Goal: Check status: Check status

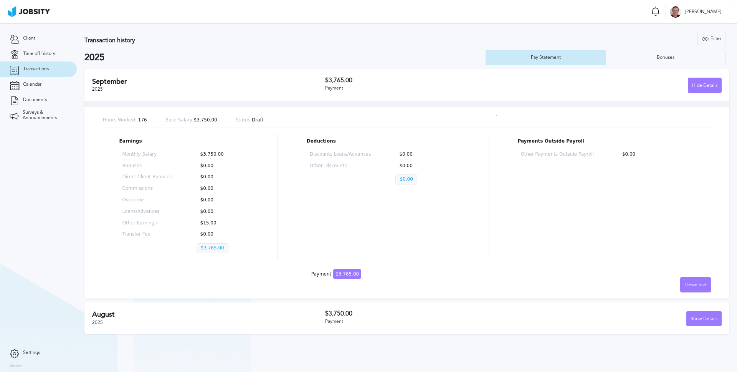
click at [41, 74] on link "Transactions" at bounding box center [38, 68] width 77 height 15
click at [41, 70] on span "Transactions" at bounding box center [36, 68] width 26 height 5
